Goal: Find specific page/section: Find specific page/section

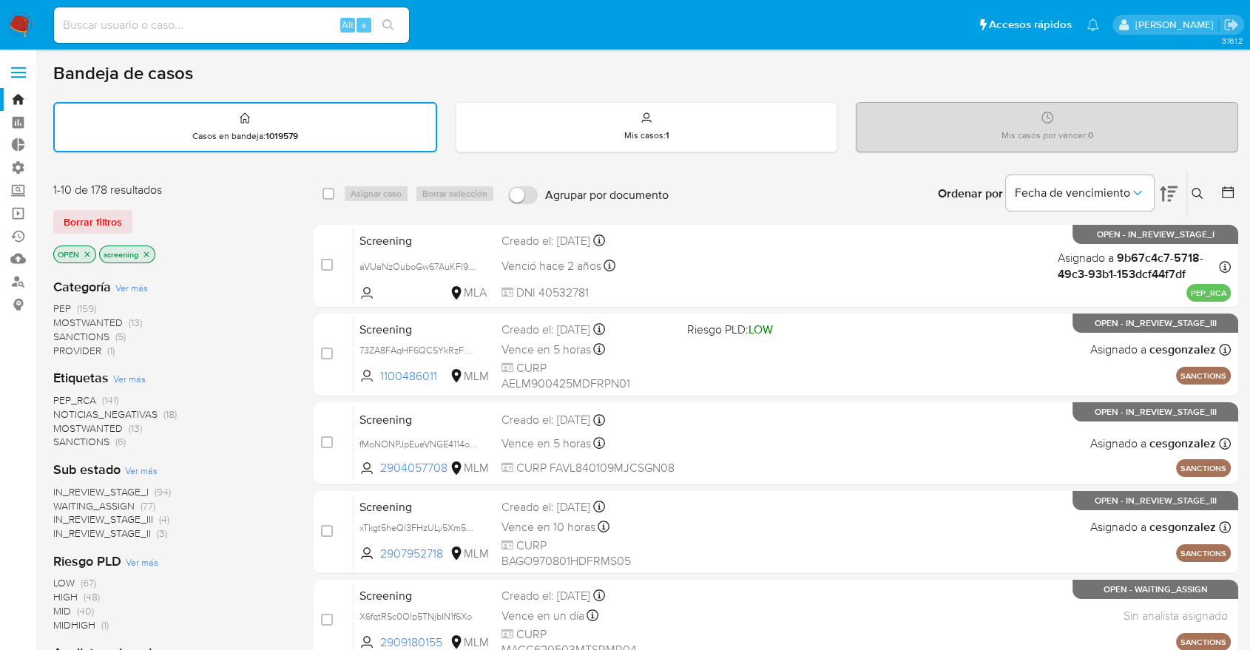
click at [63, 441] on span "SANCTIONS" at bounding box center [81, 441] width 56 height 15
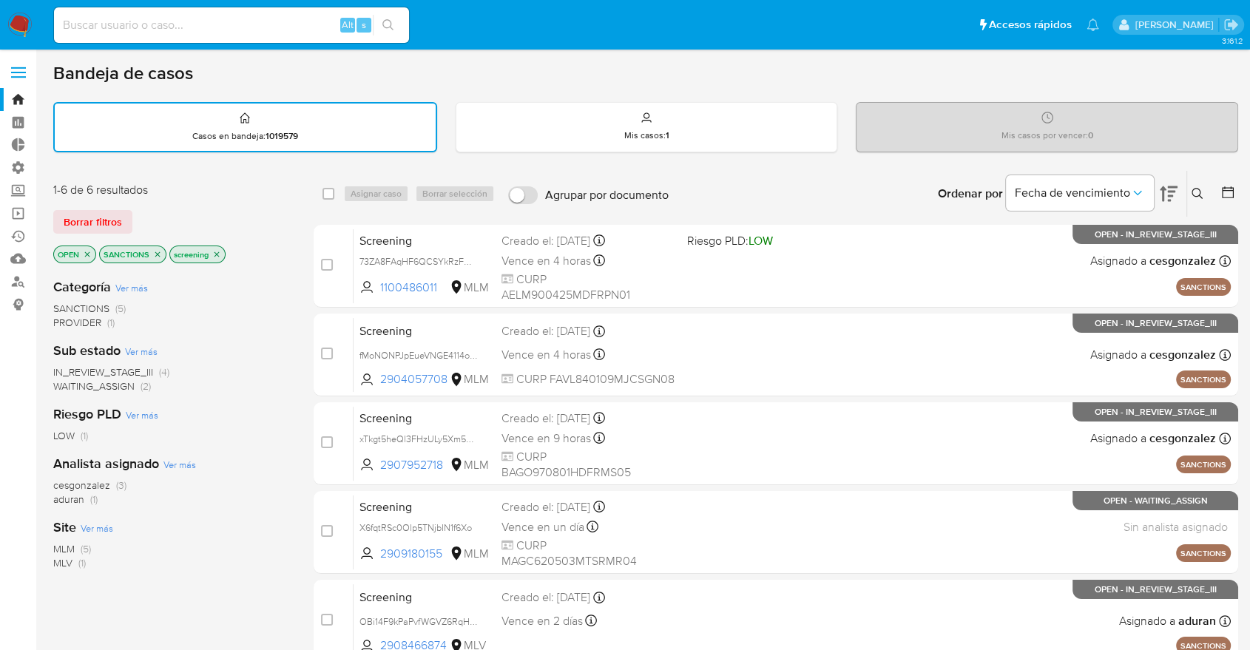
click at [155, 253] on icon "close-filter" at bounding box center [157, 254] width 9 height 9
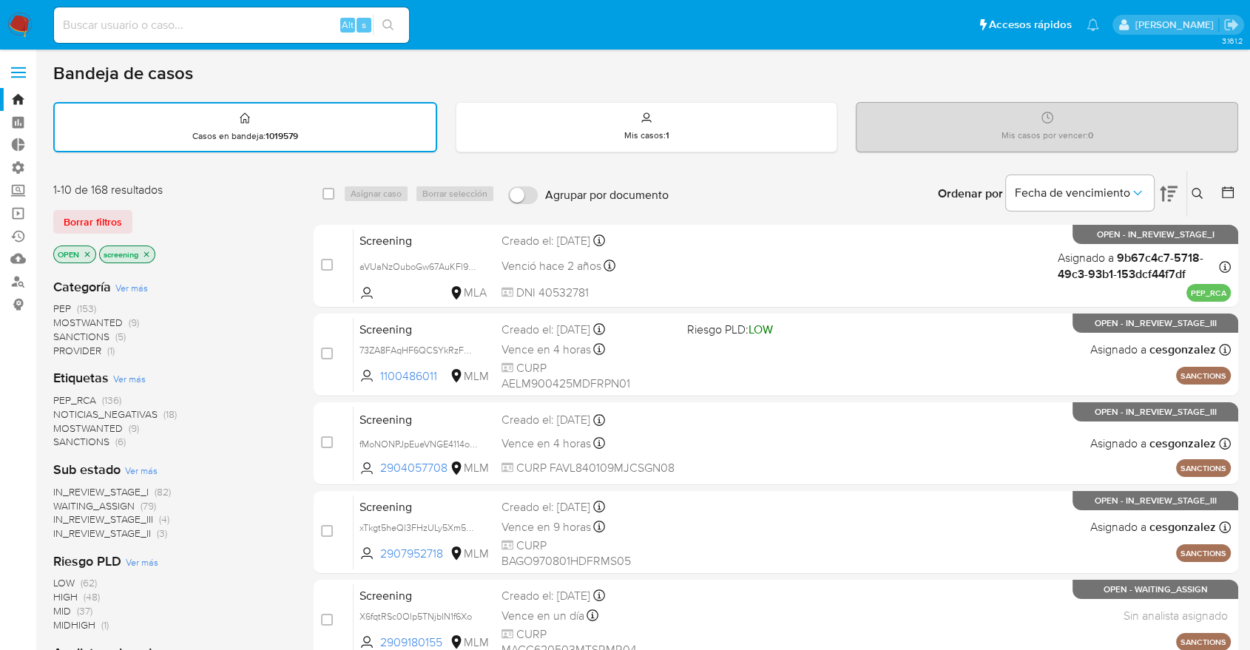
click at [66, 424] on span "MOSTWANTED" at bounding box center [88, 428] width 70 height 15
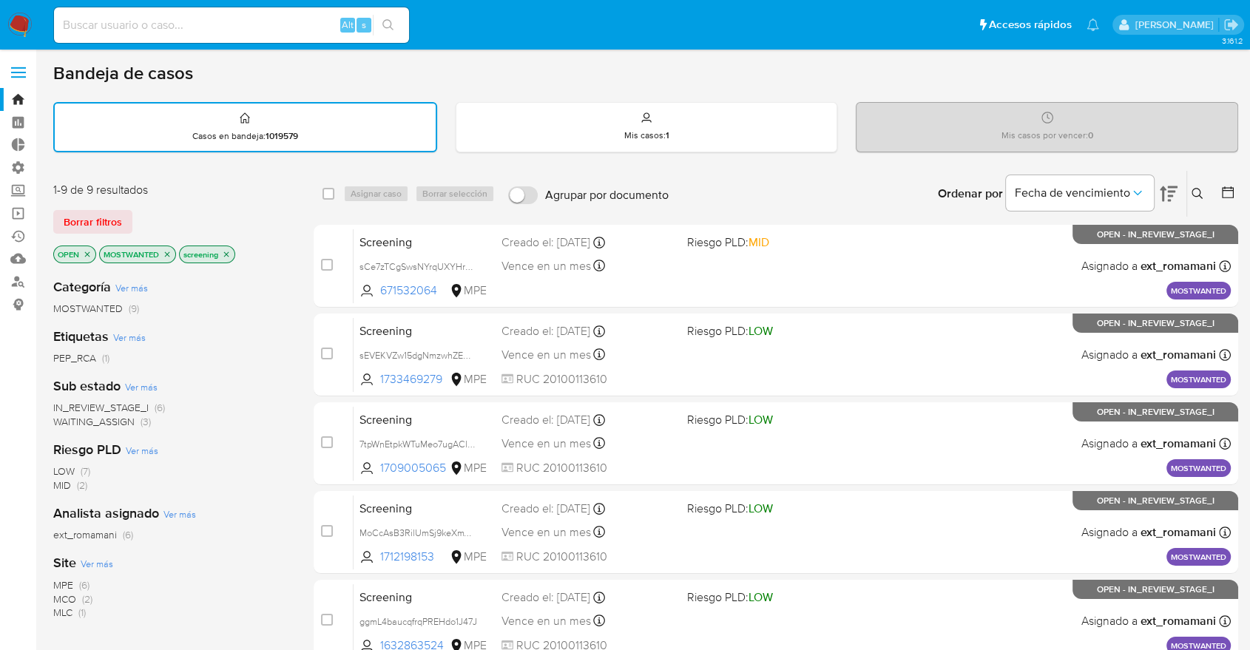
click at [63, 415] on span "WAITING_ASSIGN" at bounding box center [93, 421] width 81 height 15
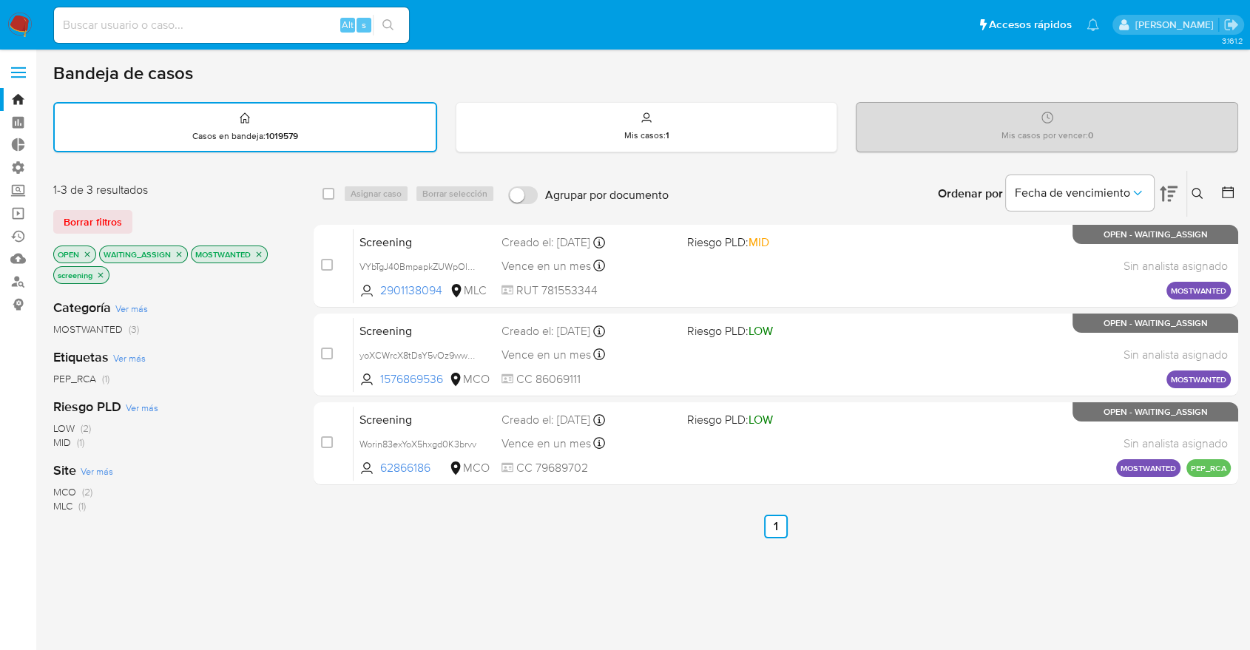
click at [175, 250] on icon "close-filter" at bounding box center [179, 254] width 9 height 9
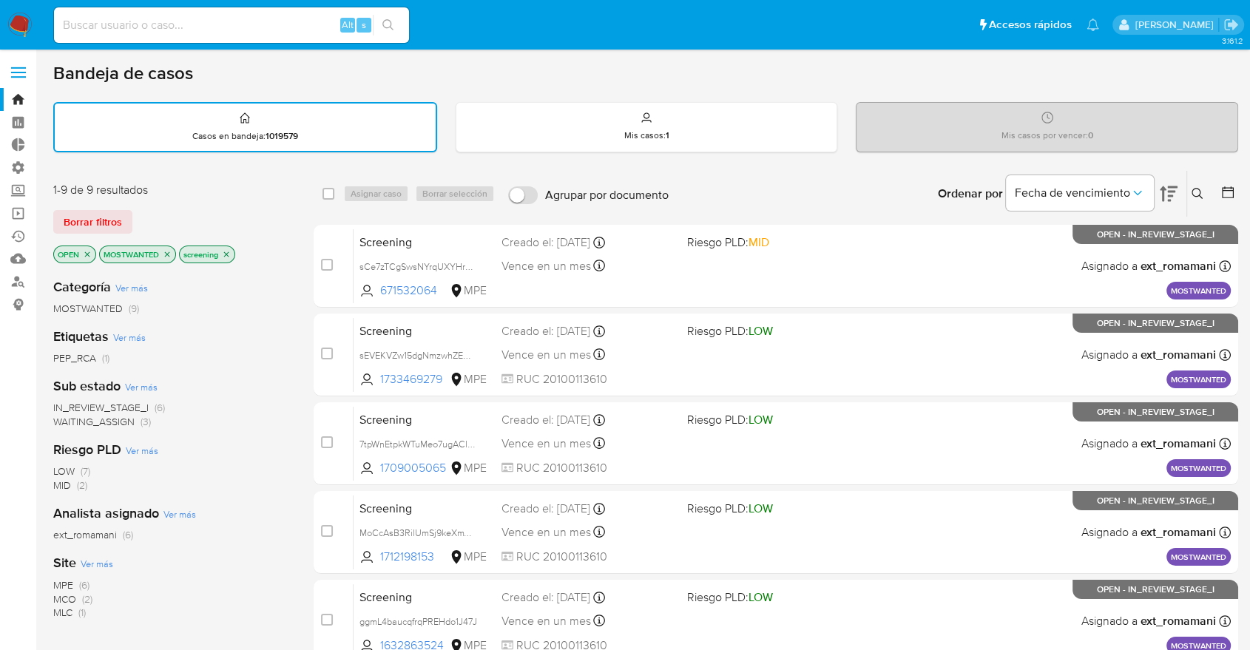
click at [169, 251] on icon "close-filter" at bounding box center [167, 254] width 9 height 9
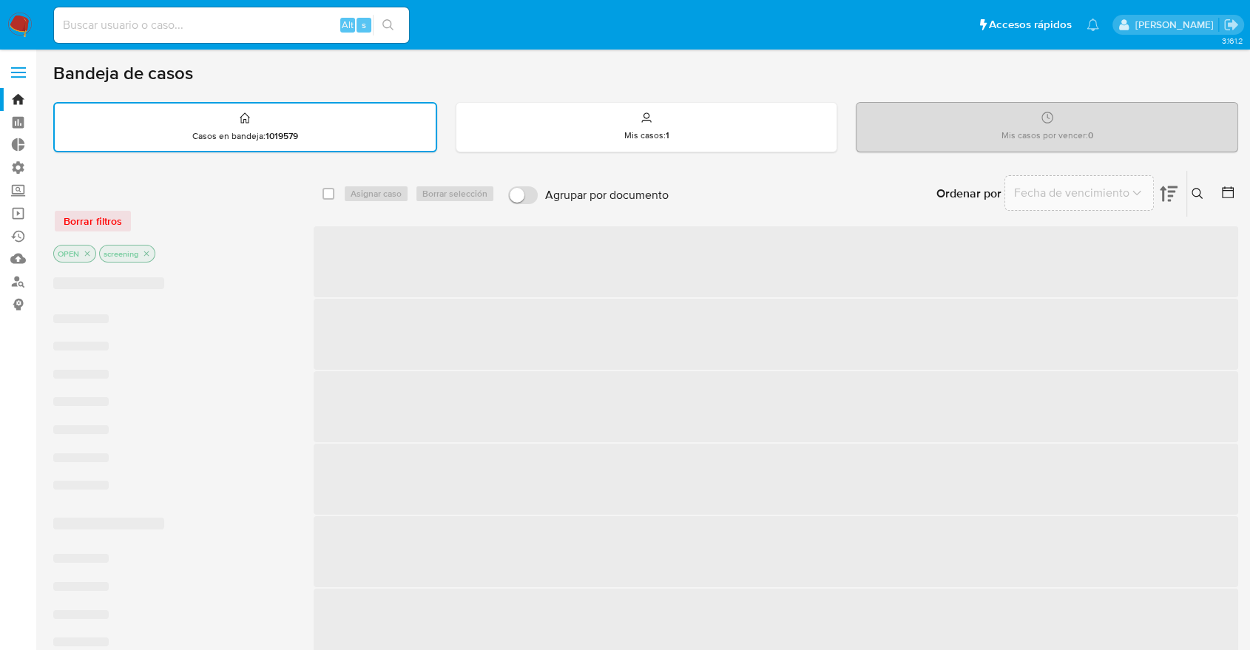
click at [146, 215] on div "Borrar filtros" at bounding box center [171, 221] width 237 height 24
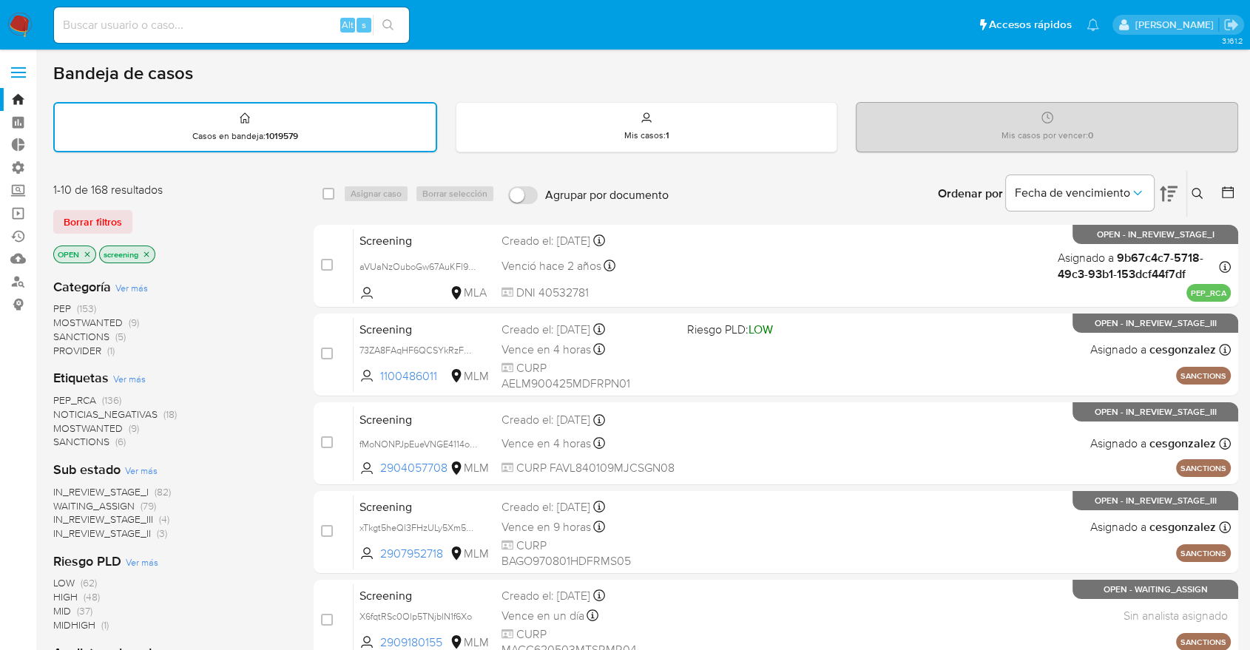
click at [55, 394] on span "PEP_RCA" at bounding box center [74, 400] width 43 height 15
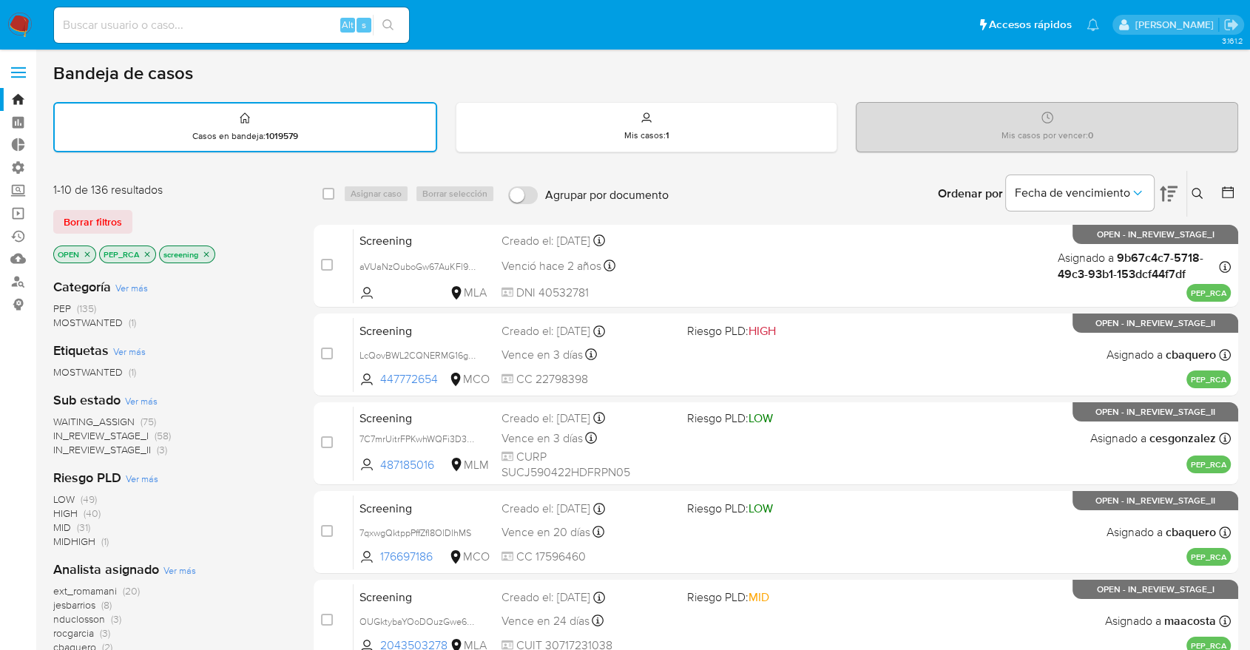
click at [65, 419] on span "WAITING_ASSIGN" at bounding box center [93, 421] width 81 height 15
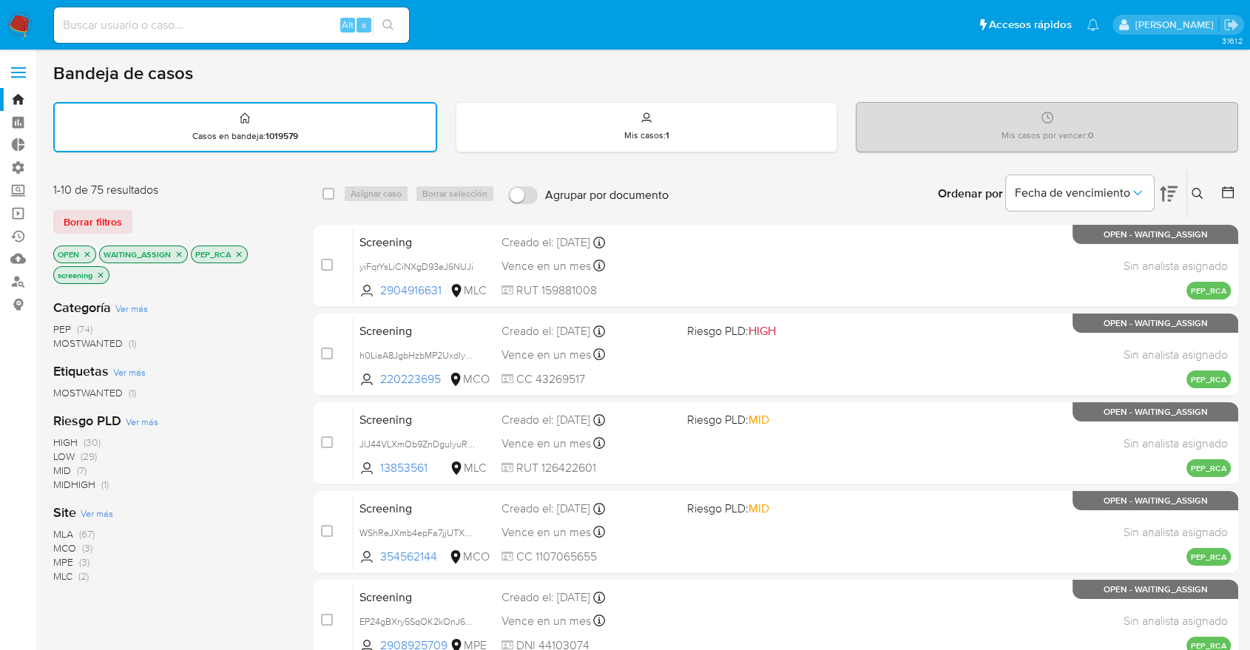
click at [178, 253] on icon "close-filter" at bounding box center [179, 254] width 9 height 9
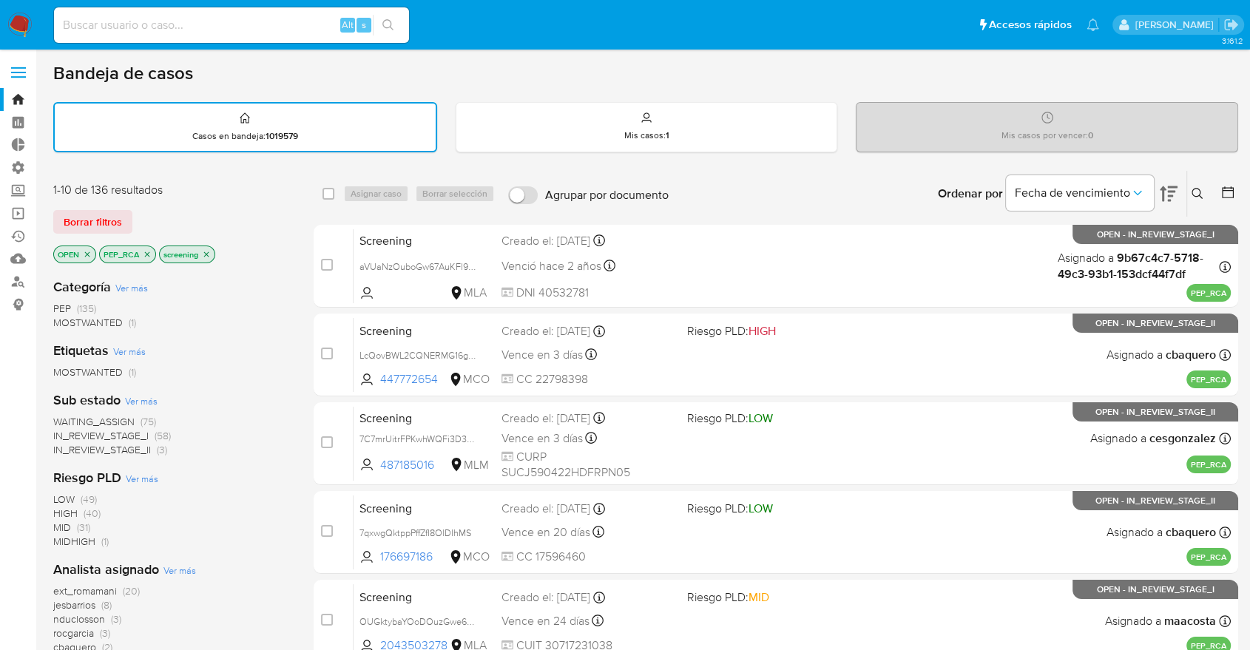
click at [146, 251] on icon "close-filter" at bounding box center [147, 254] width 9 height 9
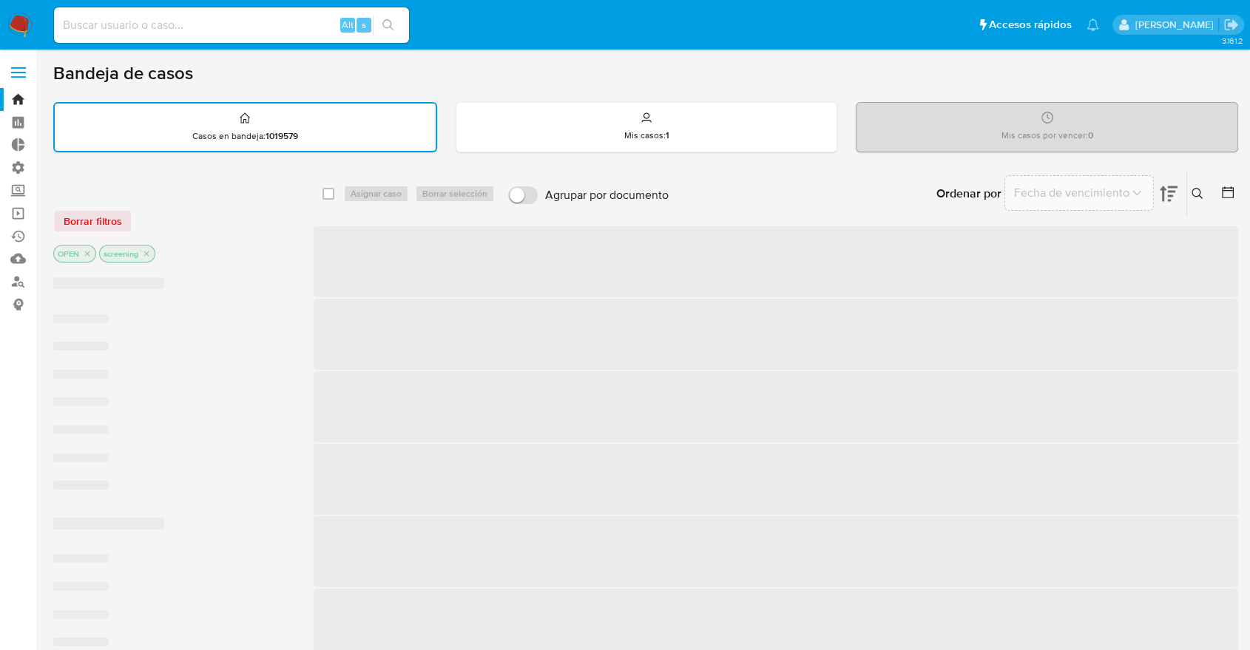
click at [137, 213] on div "Borrar filtros" at bounding box center [171, 221] width 237 height 24
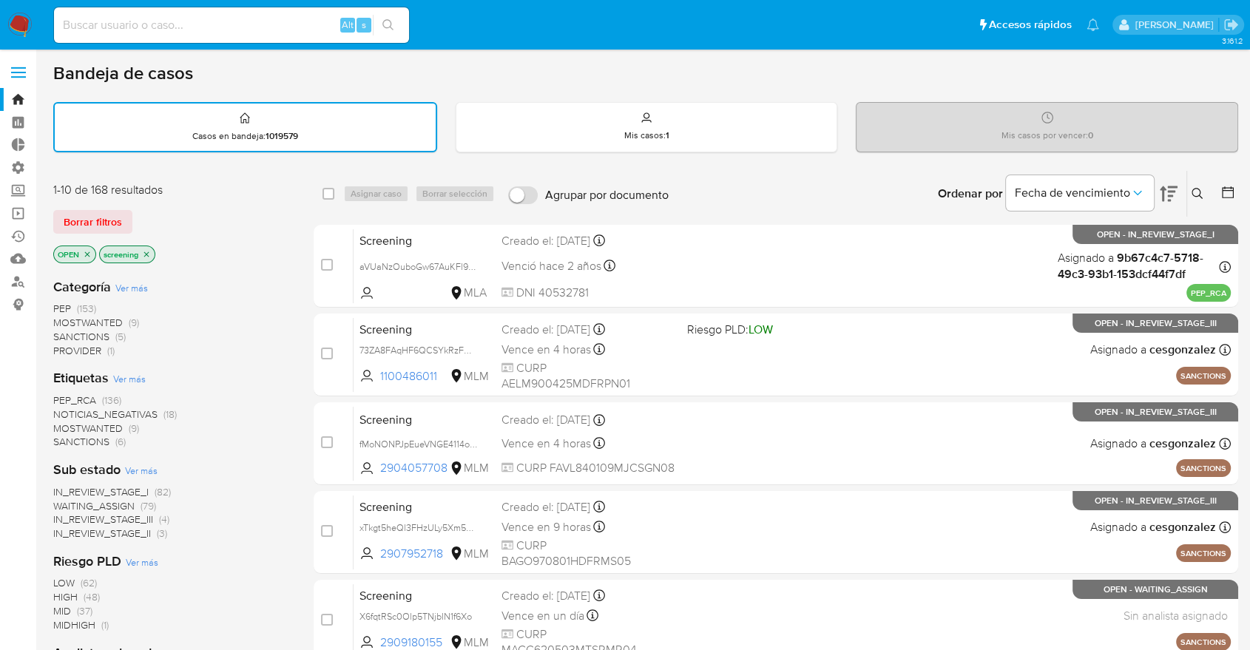
click at [149, 213] on div "Borrar filtros" at bounding box center [171, 222] width 237 height 24
click at [144, 215] on div "Borrar filtros" at bounding box center [171, 222] width 237 height 24
click at [157, 212] on div "Borrar filtros" at bounding box center [171, 222] width 237 height 24
click at [144, 214] on div "Borrar filtros" at bounding box center [171, 222] width 237 height 24
drag, startPoint x: 176, startPoint y: 206, endPoint x: 226, endPoint y: 320, distance: 124.5
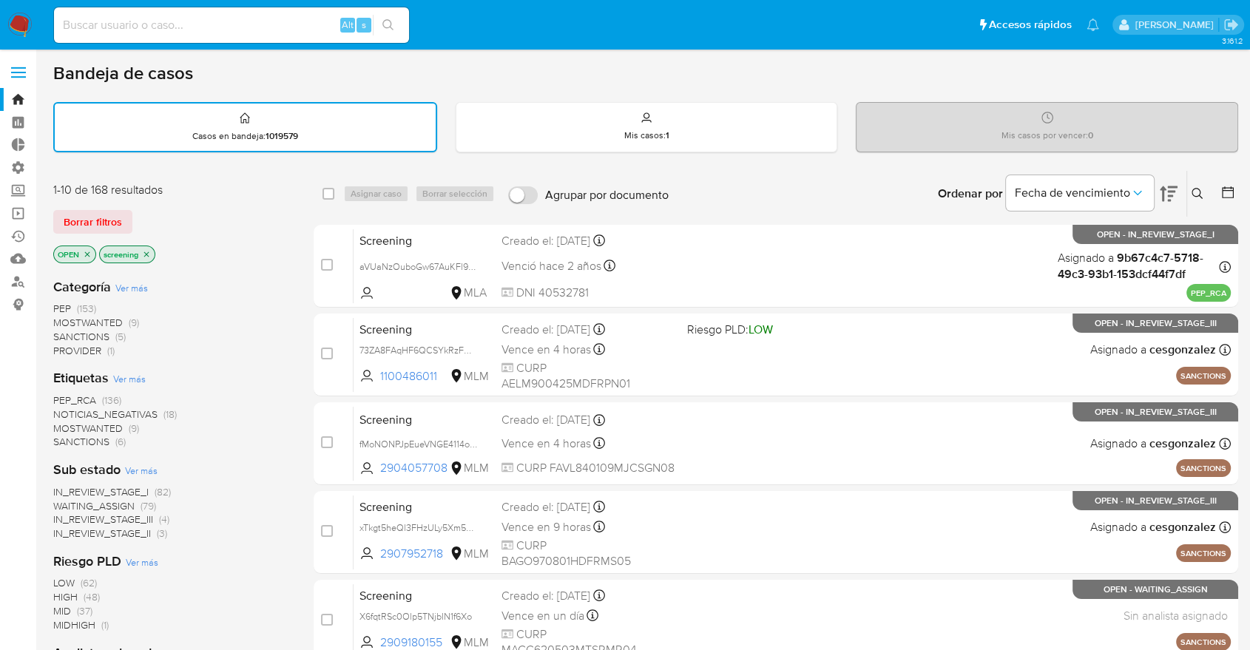
click at [176, 206] on div "1-10 de 168 resultados Borrar filtros OPEN screening" at bounding box center [171, 224] width 237 height 84
click at [138, 215] on div "Borrar filtros" at bounding box center [171, 222] width 237 height 24
